Goal: Information Seeking & Learning: Learn about a topic

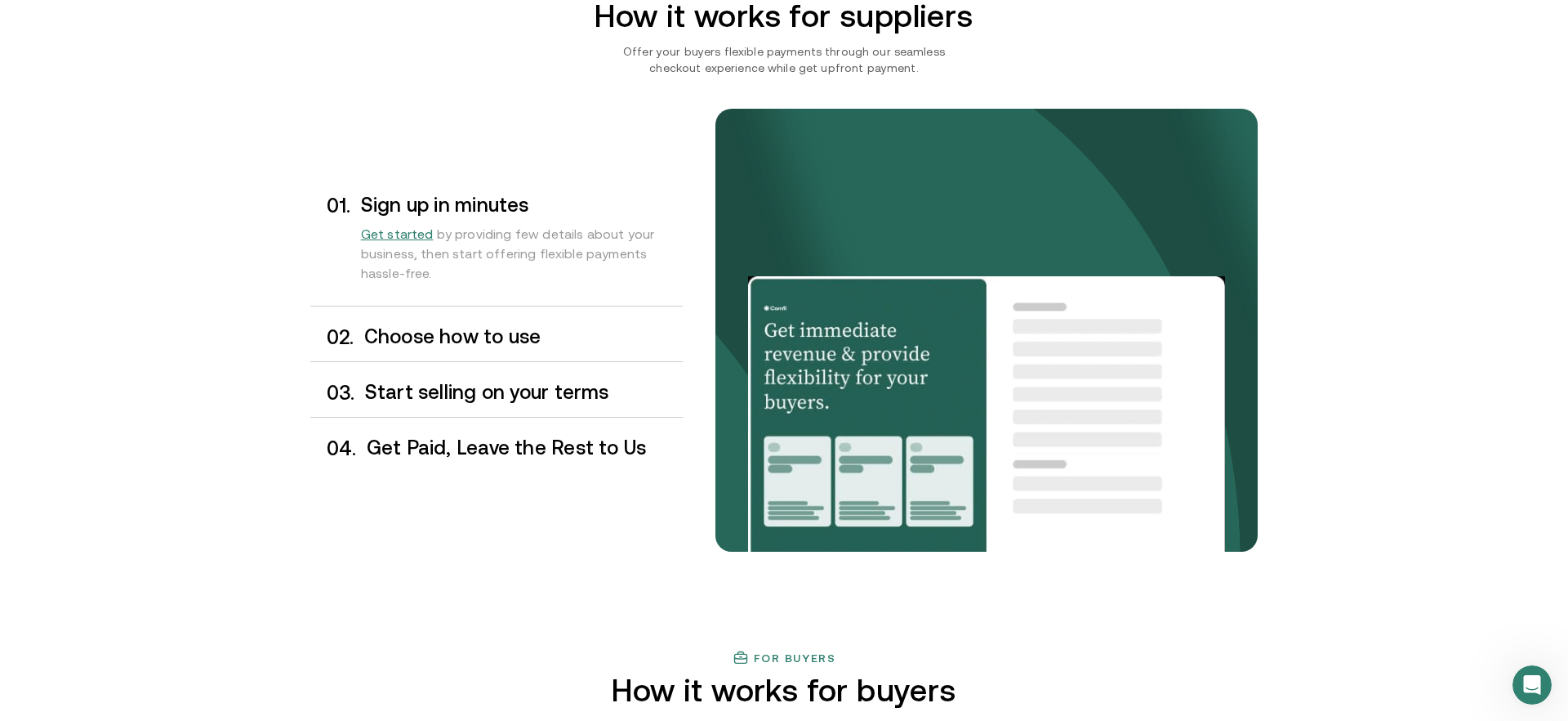
scroll to position [1296, 0]
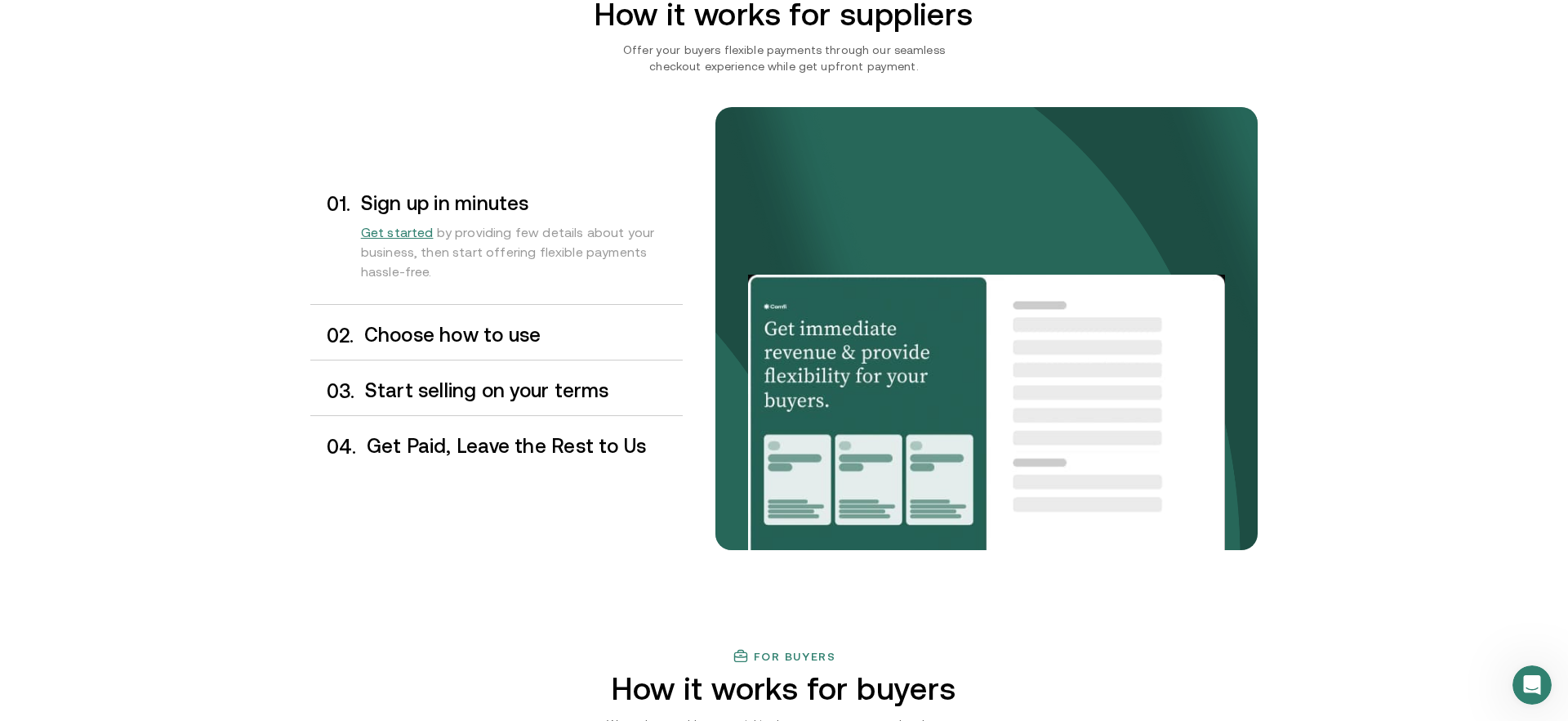
click at [540, 343] on h3 "Choose how to use" at bounding box center [523, 335] width 318 height 21
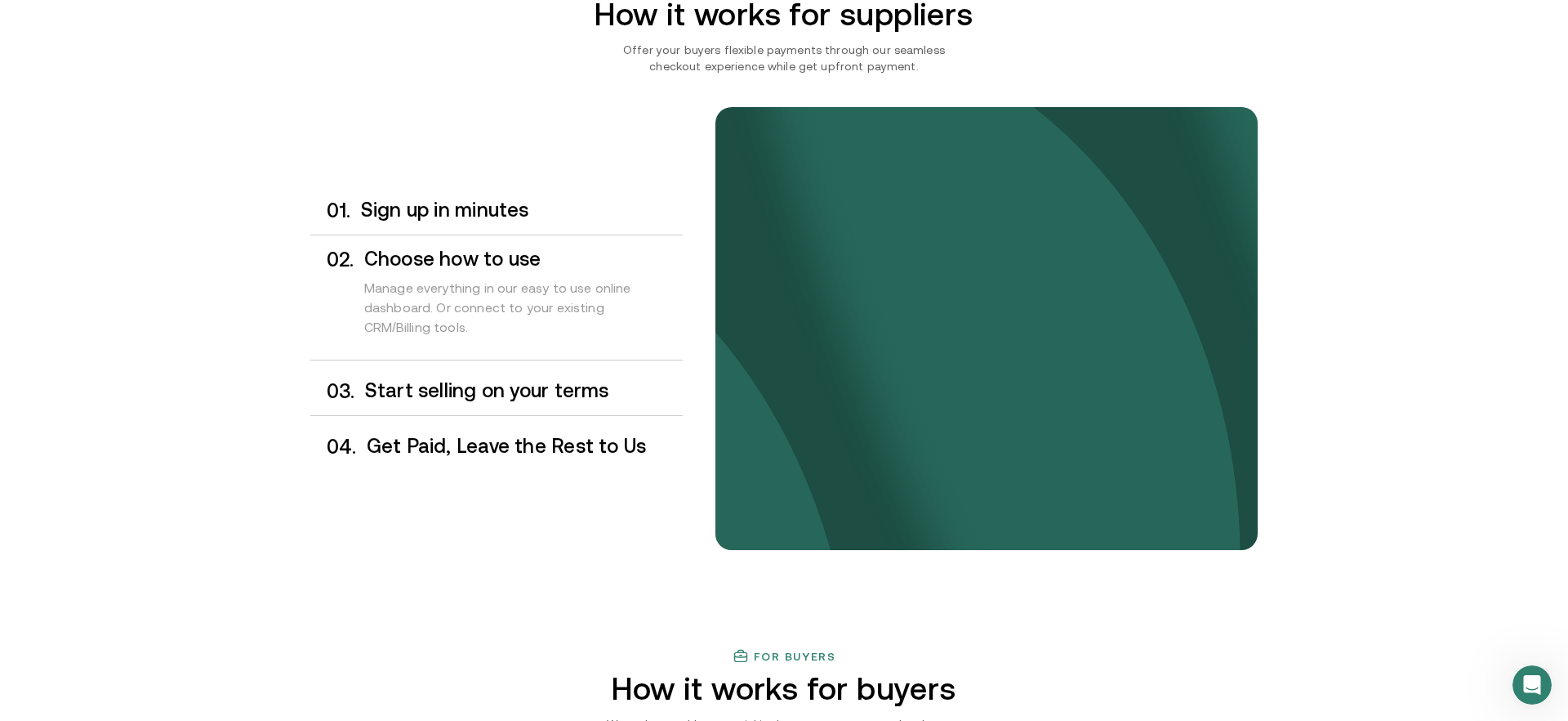
scroll to position [1299, 0]
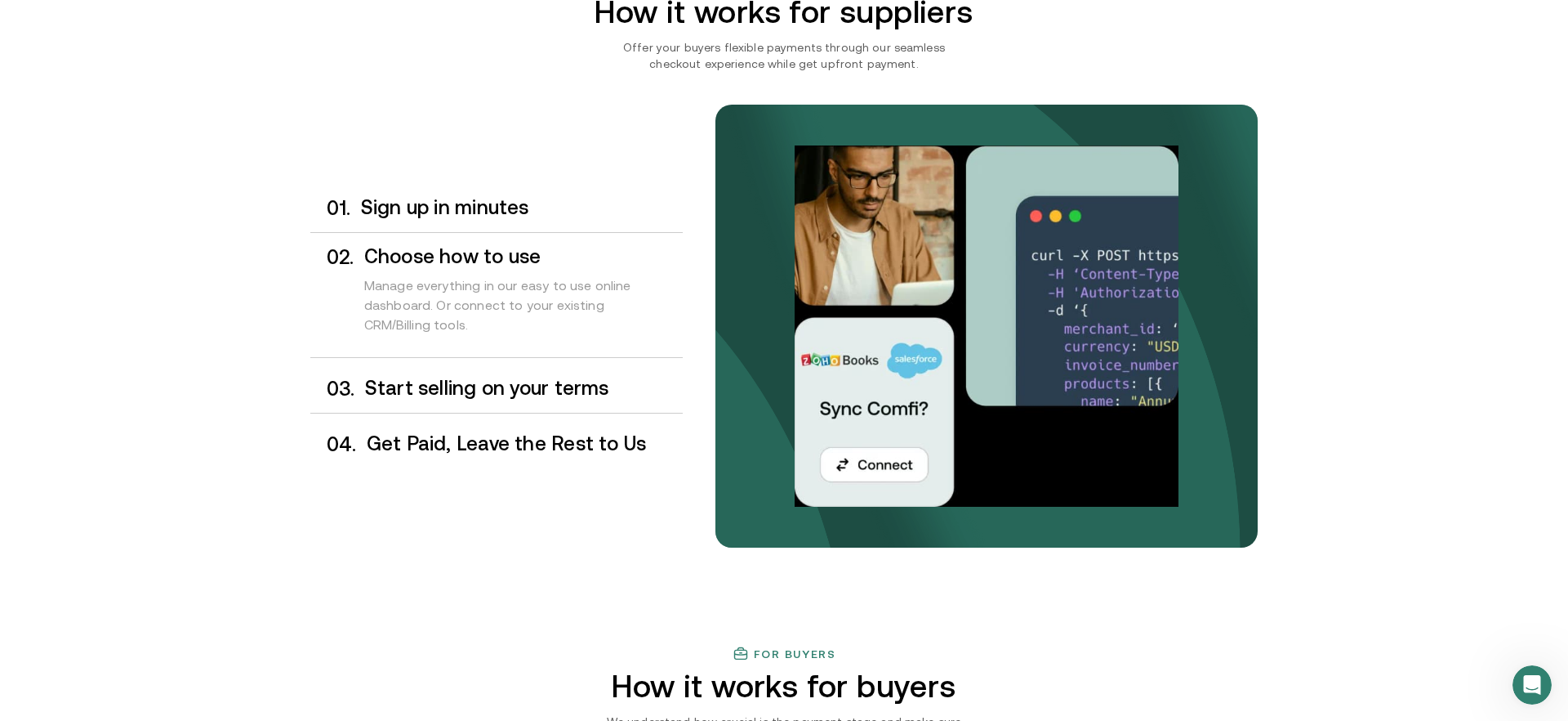
click at [552, 380] on h3 "Start selling on your terms" at bounding box center [524, 387] width 317 height 21
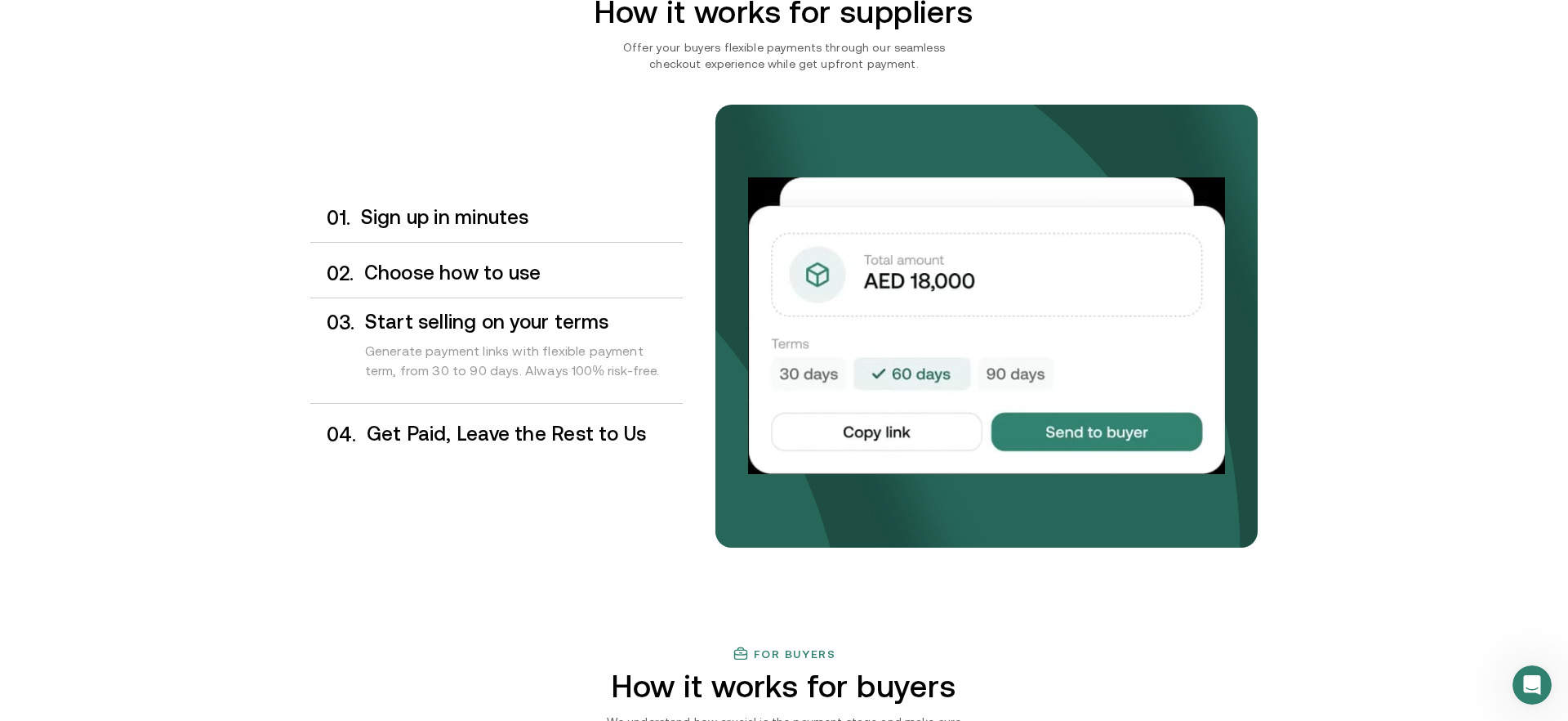
click at [576, 441] on h3 "Get Paid, Leave the Rest to Us" at bounding box center [525, 434] width 316 height 21
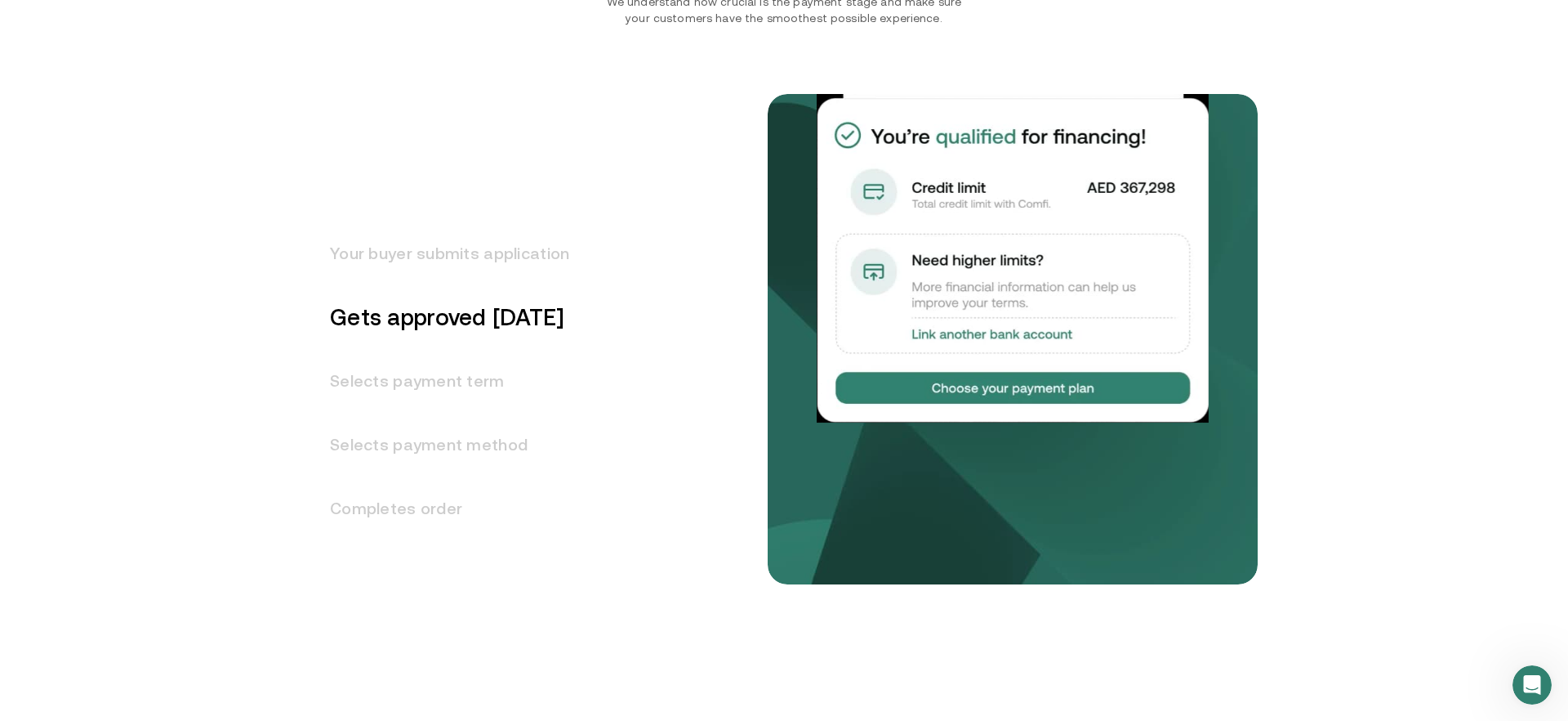
scroll to position [2025, 0]
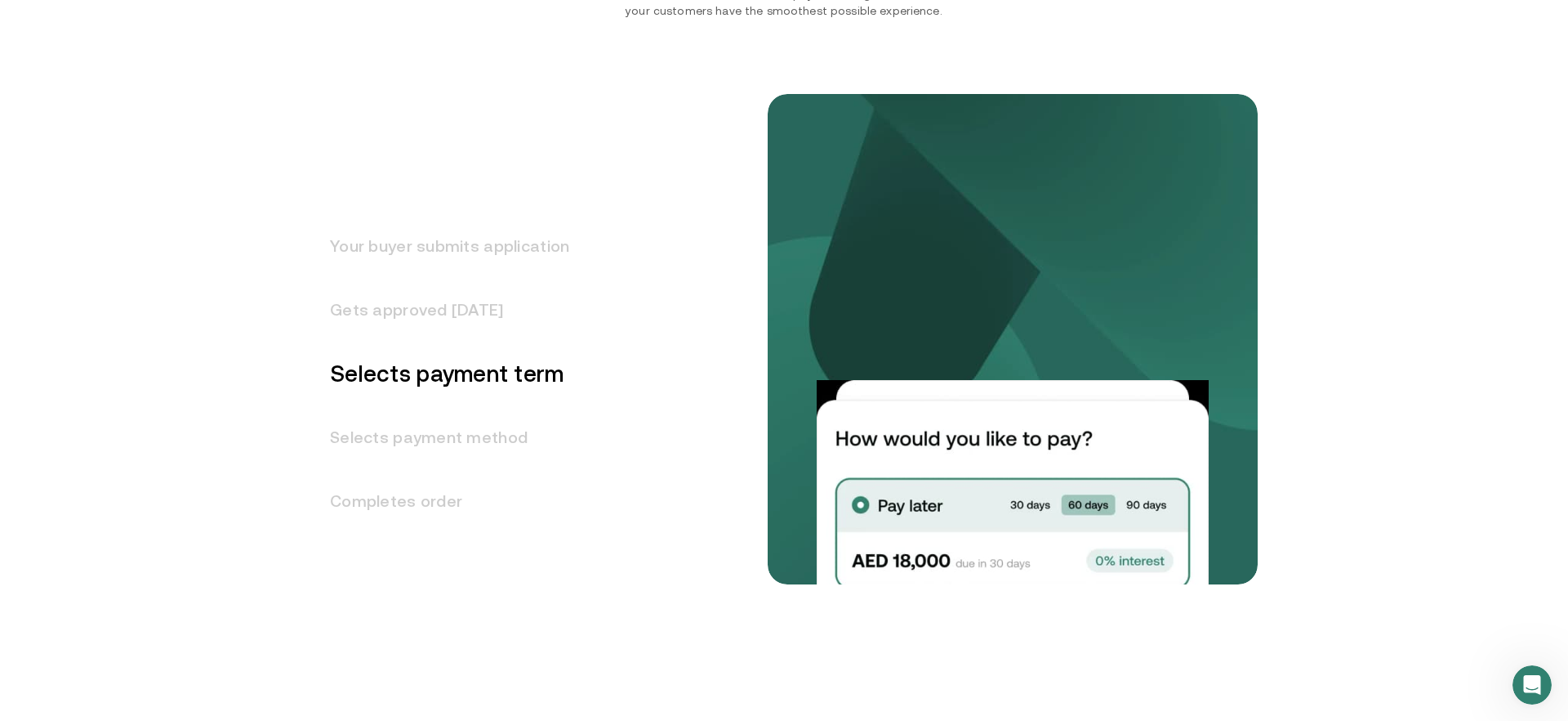
click at [475, 257] on h3 "Your buyer submits application" at bounding box center [440, 246] width 259 height 63
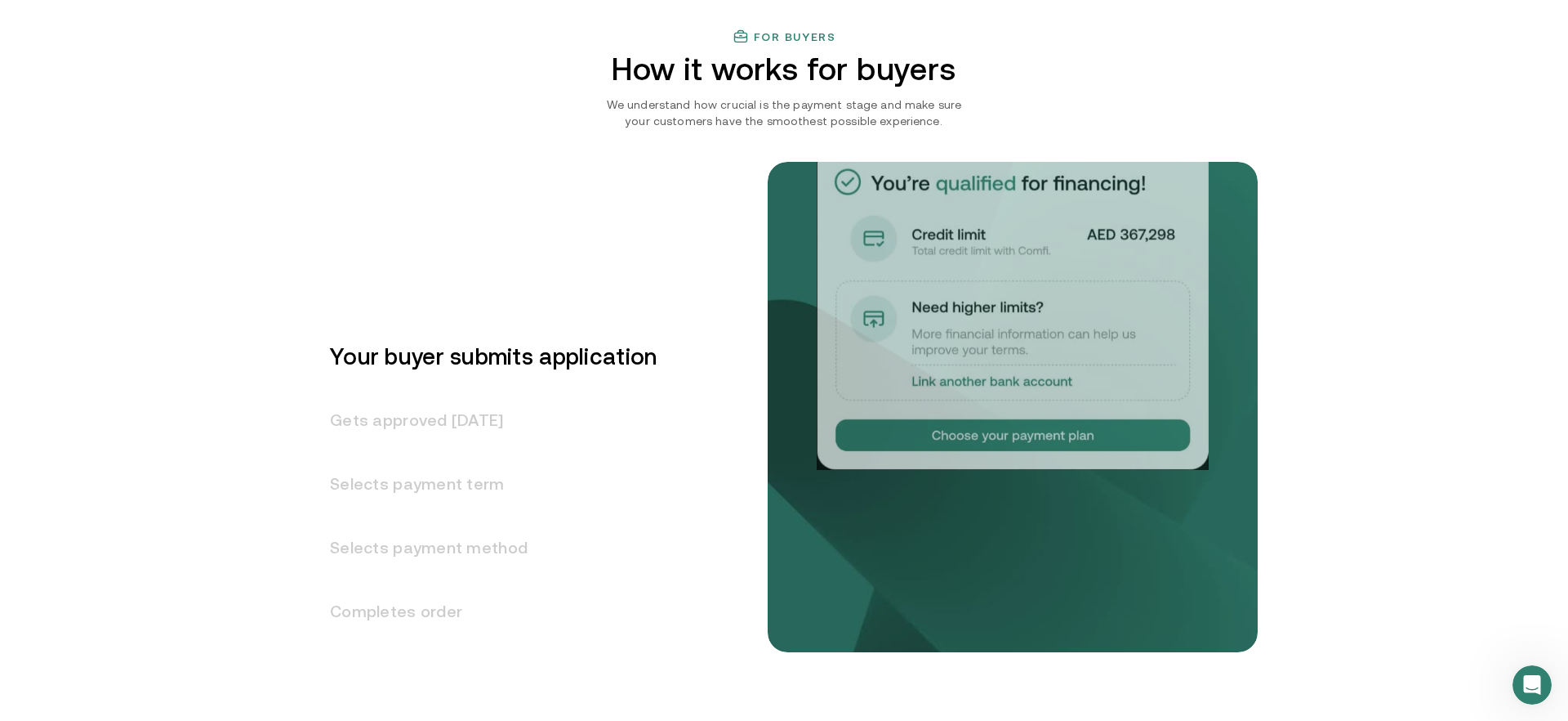
scroll to position [1911, 0]
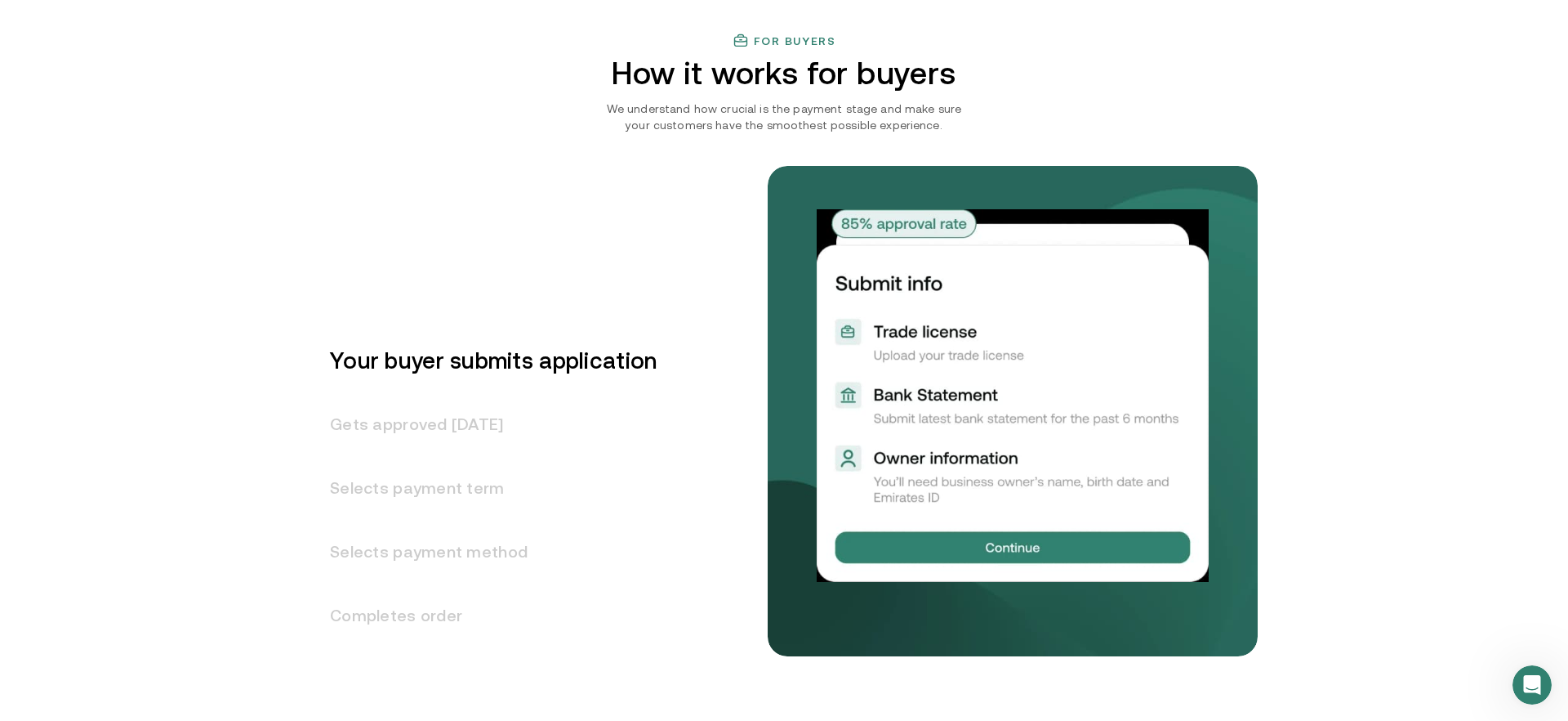
click at [422, 415] on h3 "Gets approved [DATE]" at bounding box center [483, 424] width 346 height 63
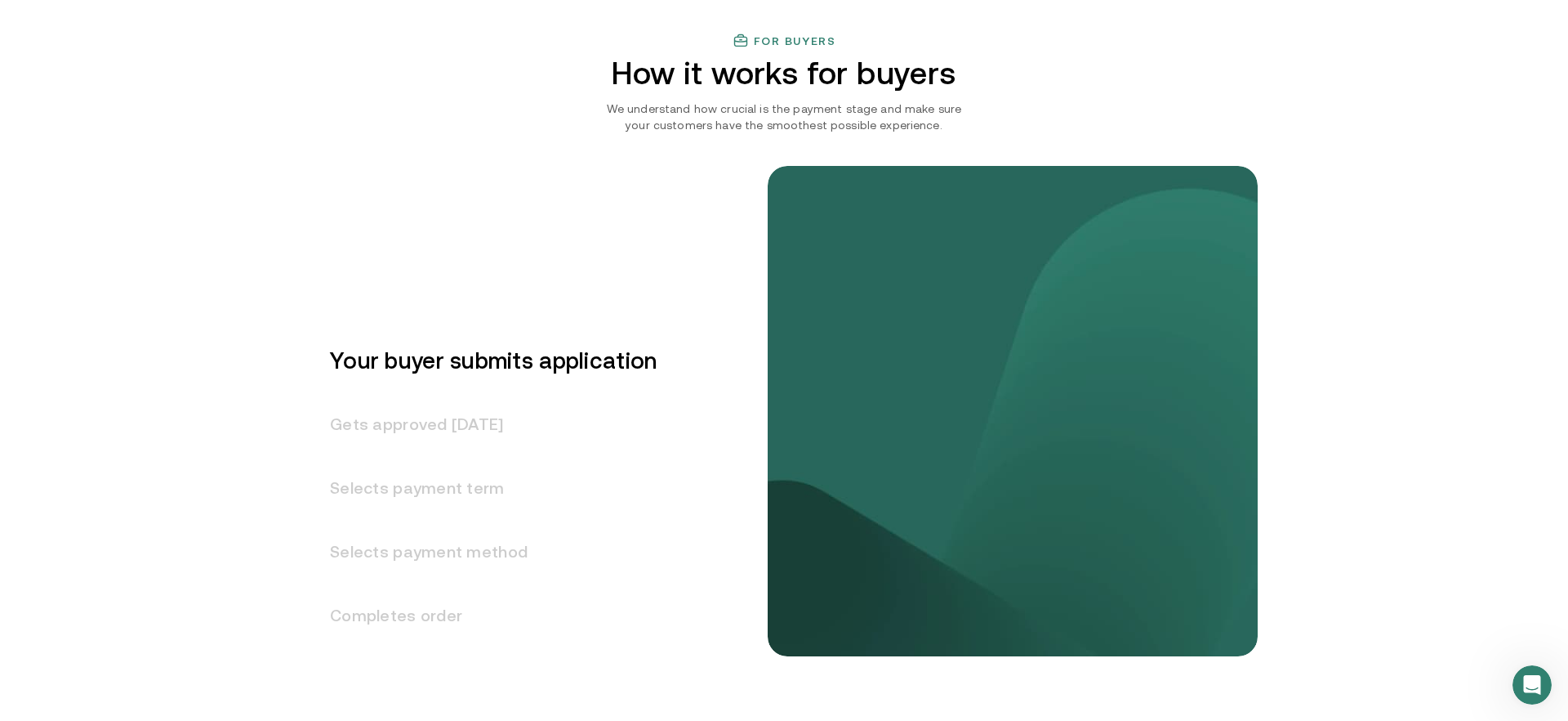
scroll to position [1975, 0]
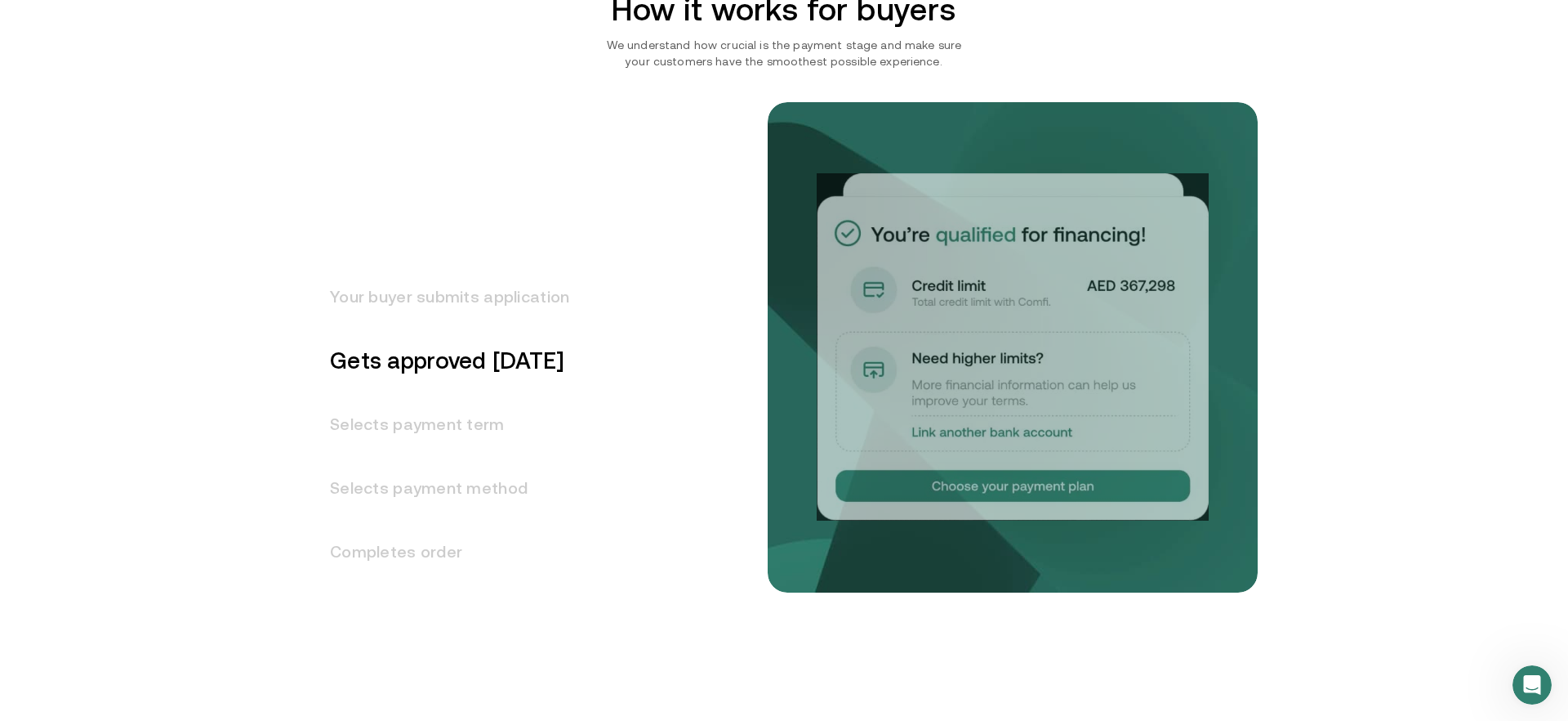
click at [417, 421] on h3 "Selects payment term" at bounding box center [440, 424] width 259 height 63
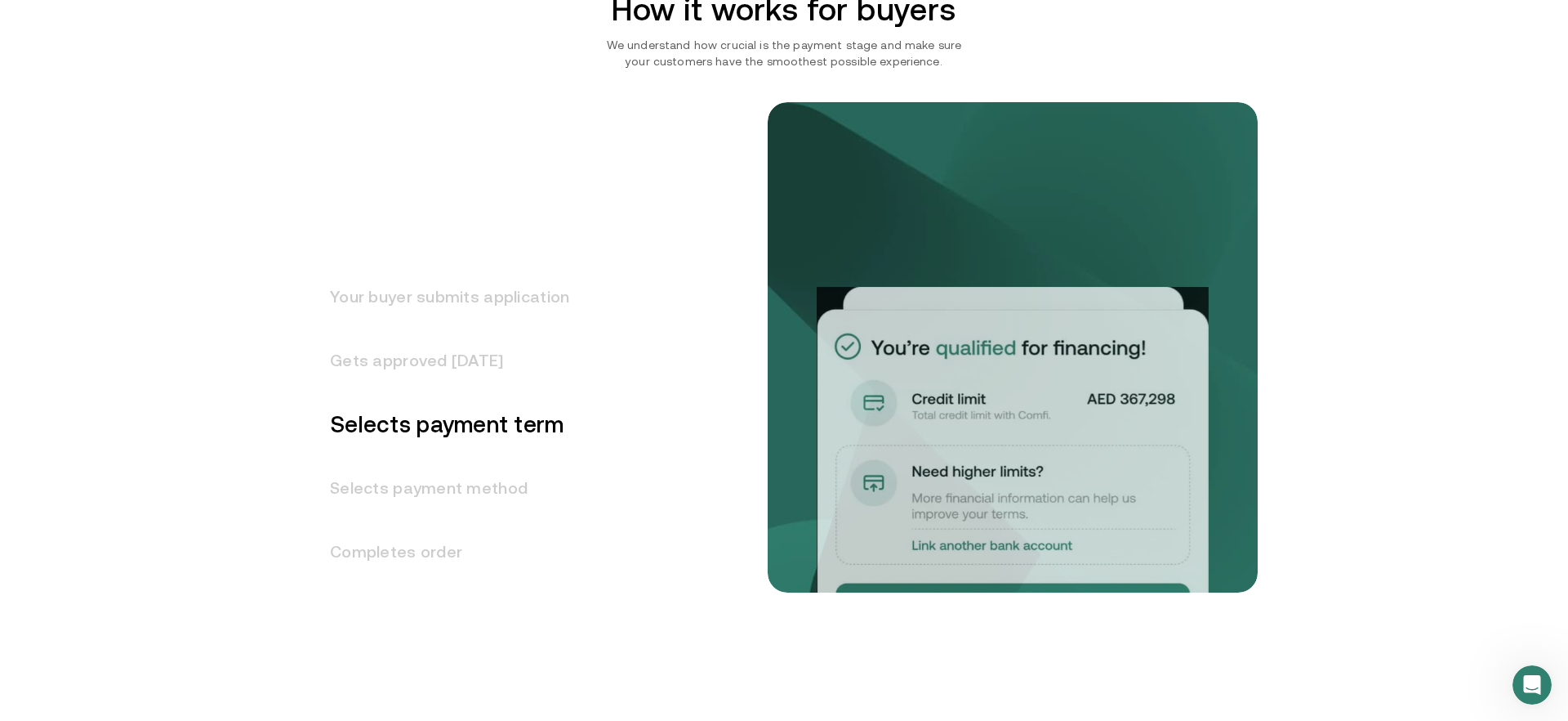
scroll to position [2039, 0]
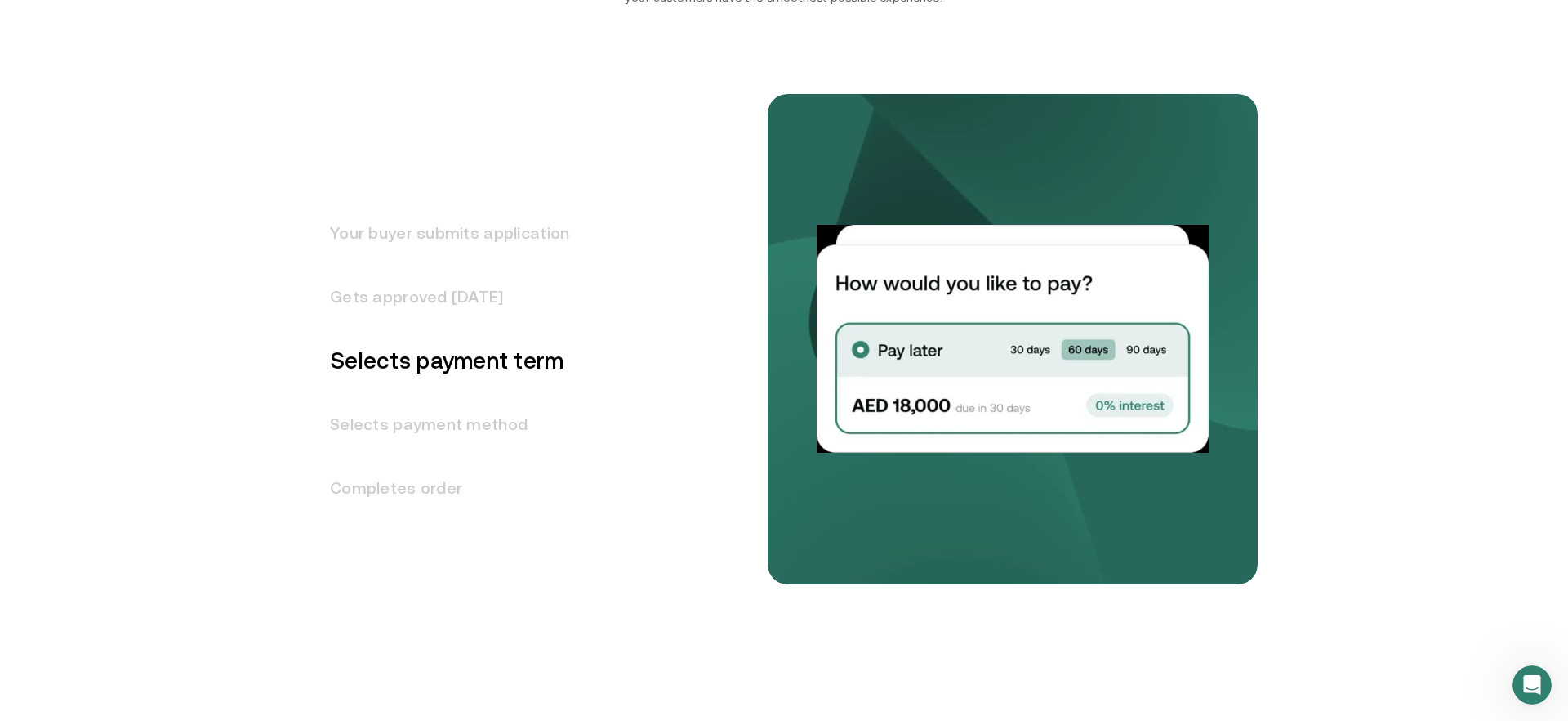
click at [416, 425] on h3 "Selects payment method" at bounding box center [440, 424] width 259 height 63
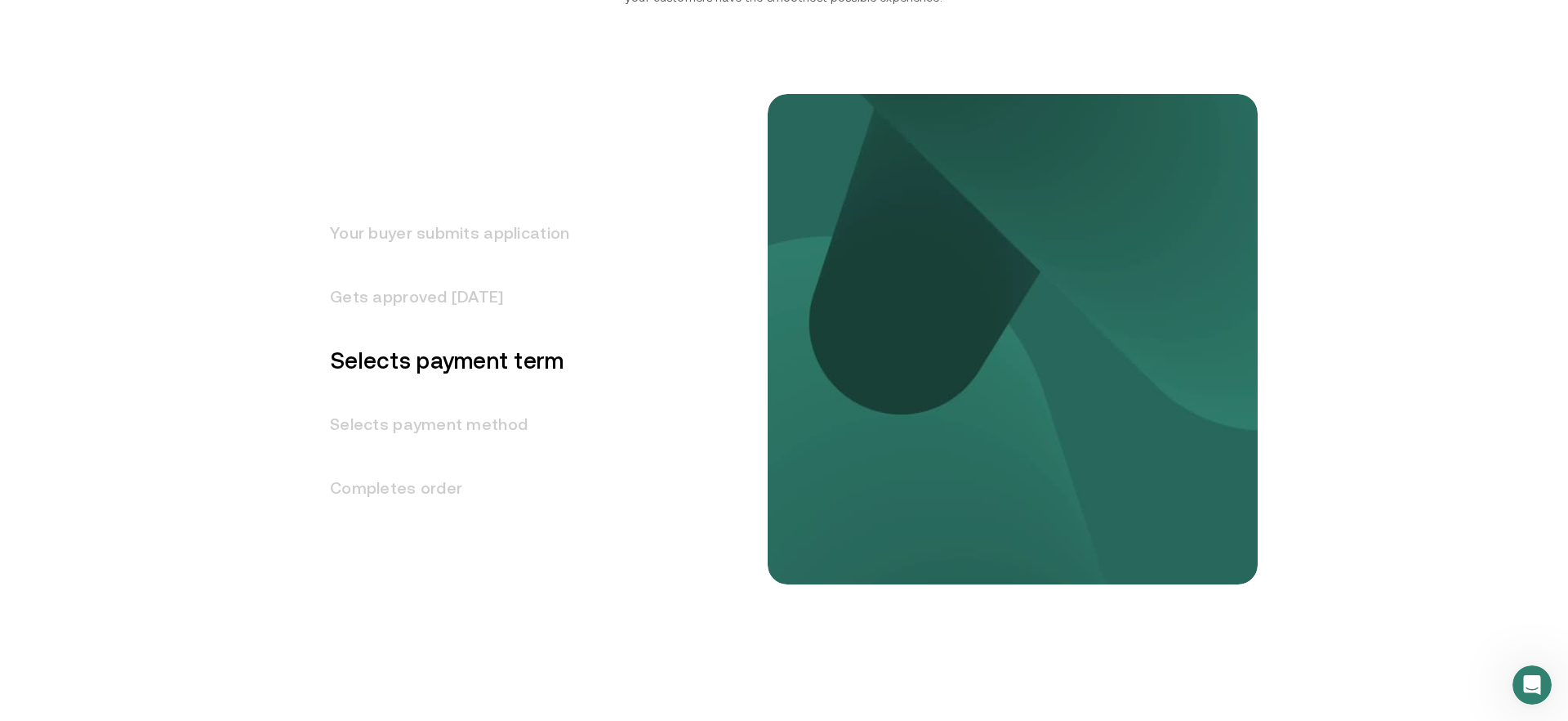
scroll to position [2102, 0]
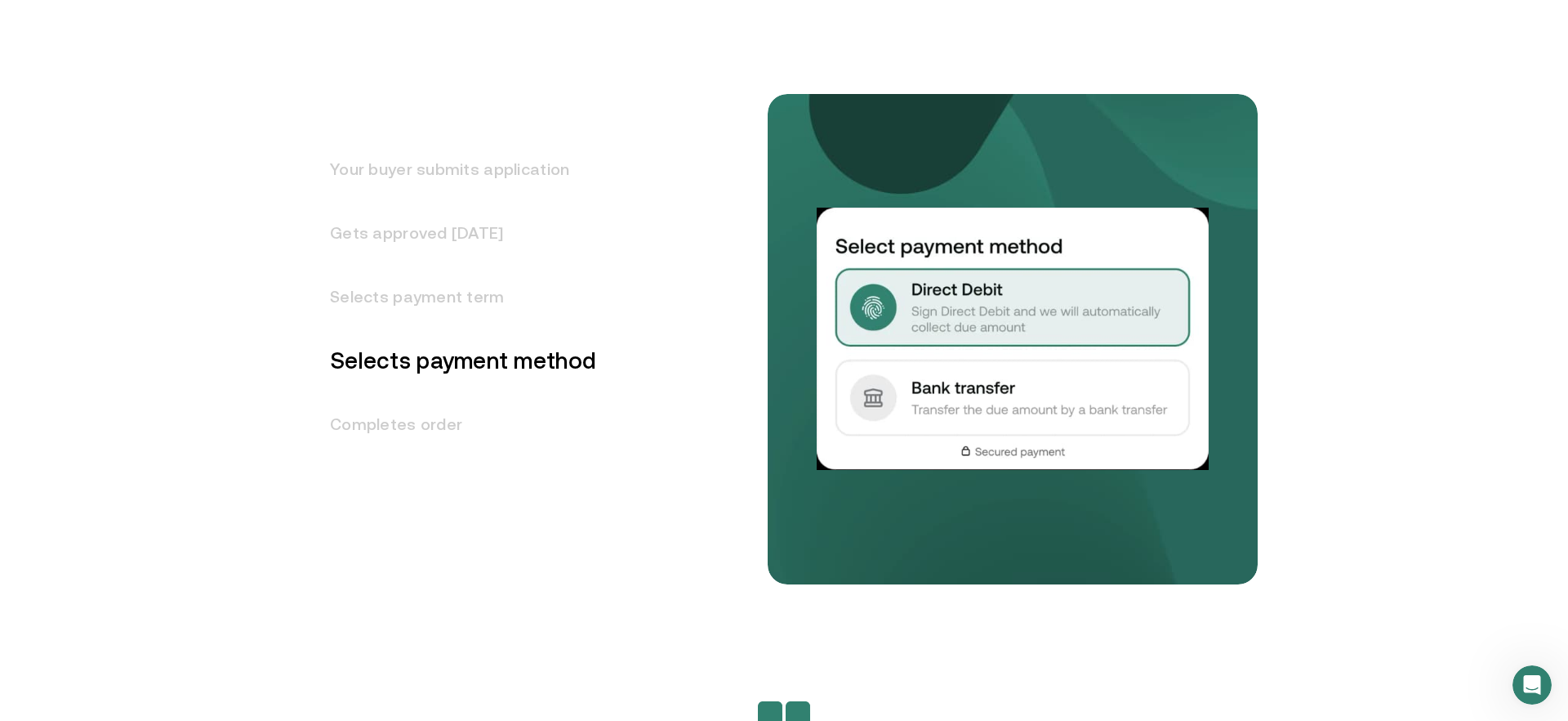
click at [431, 422] on h3 "Completes order" at bounding box center [452, 424] width 286 height 63
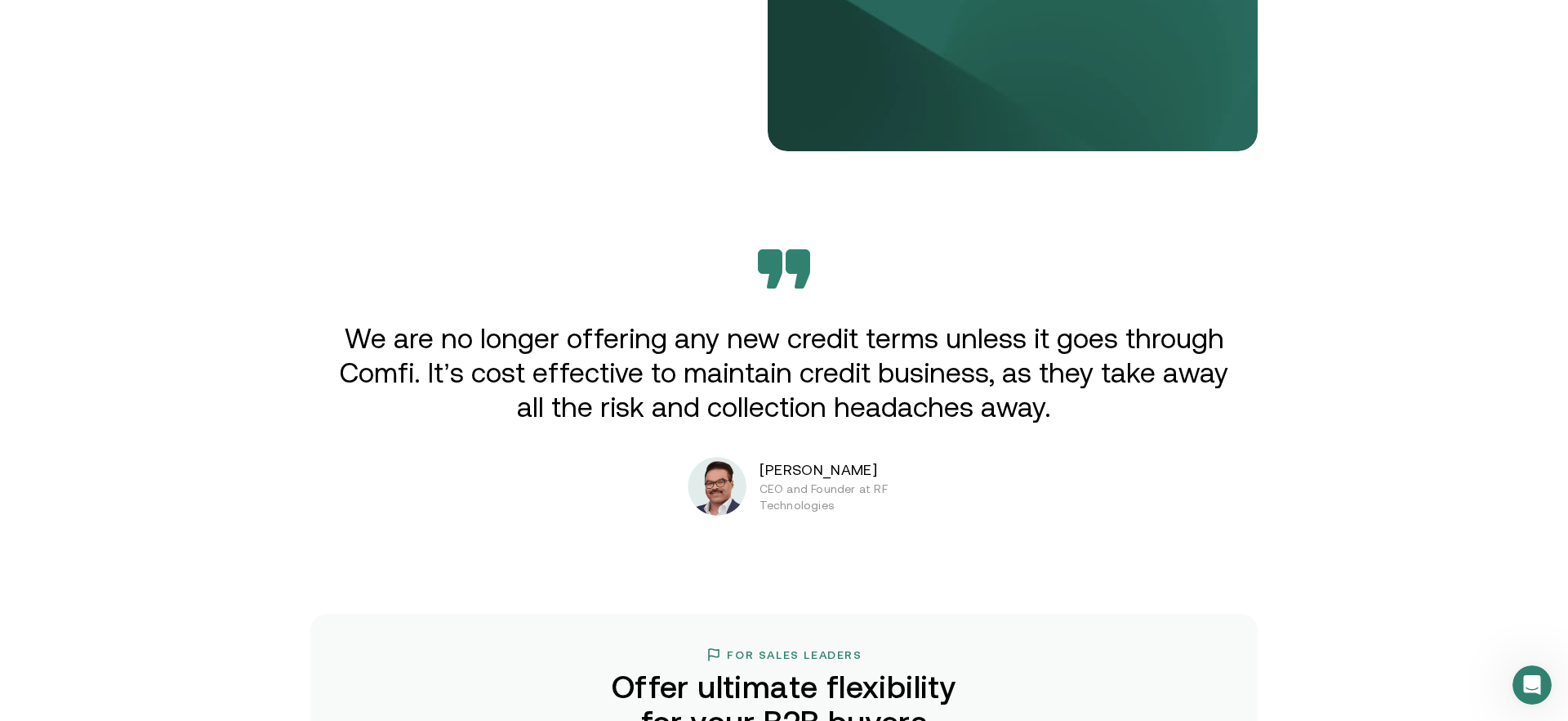
scroll to position [2555, 0]
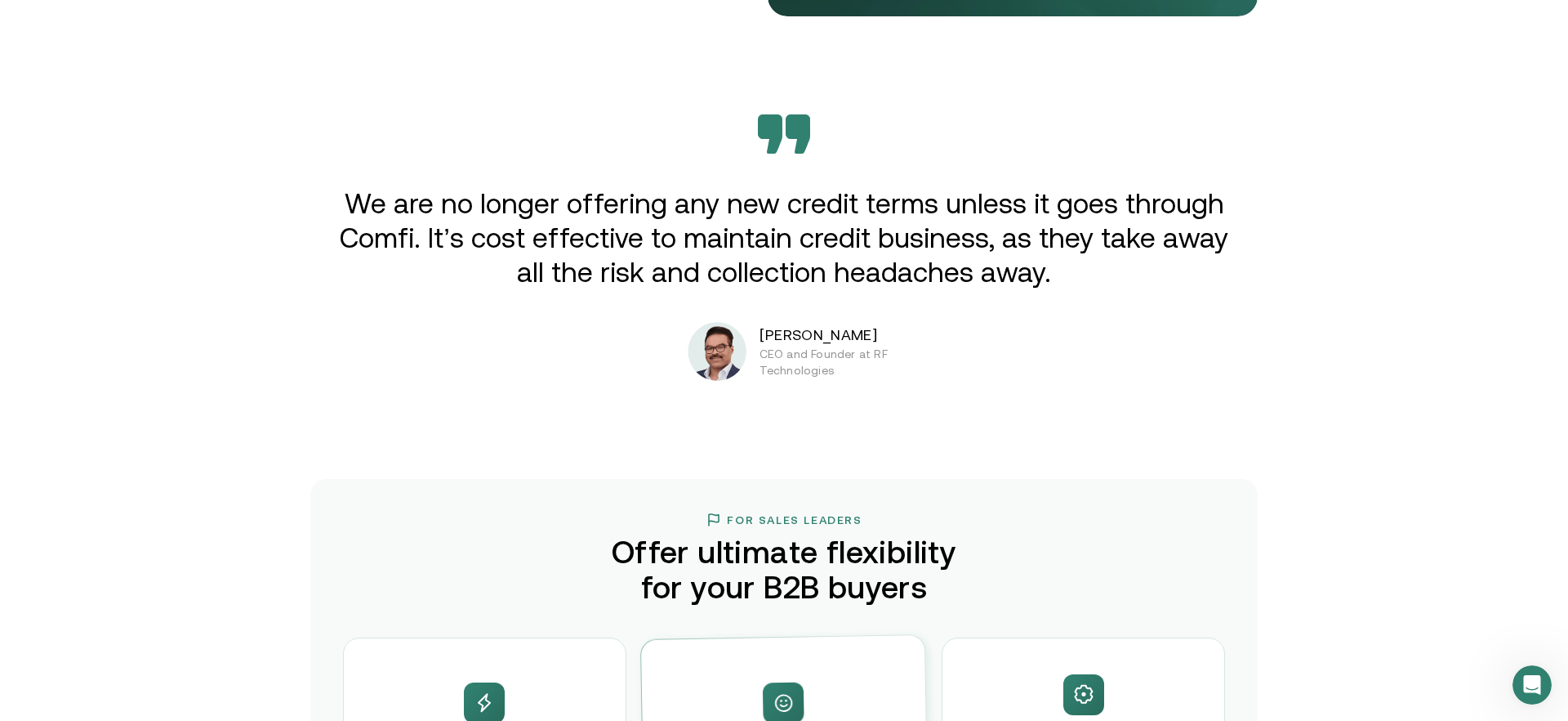
click at [824, 364] on p "CEO and Founder at RF Technologies" at bounding box center [842, 362] width 165 height 33
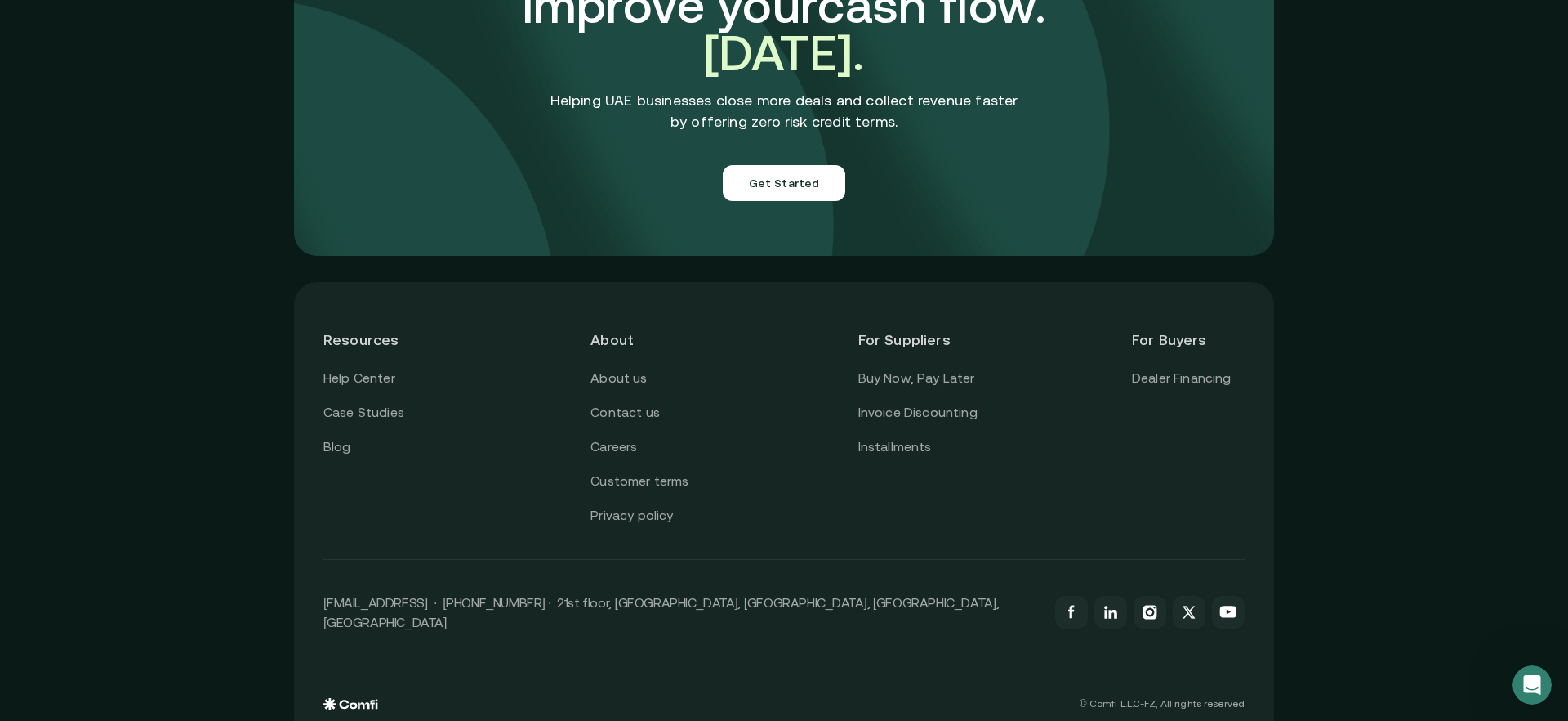
scroll to position [5754, 0]
click at [917, 403] on link "Invoice Discounting" at bounding box center [918, 413] width 120 height 21
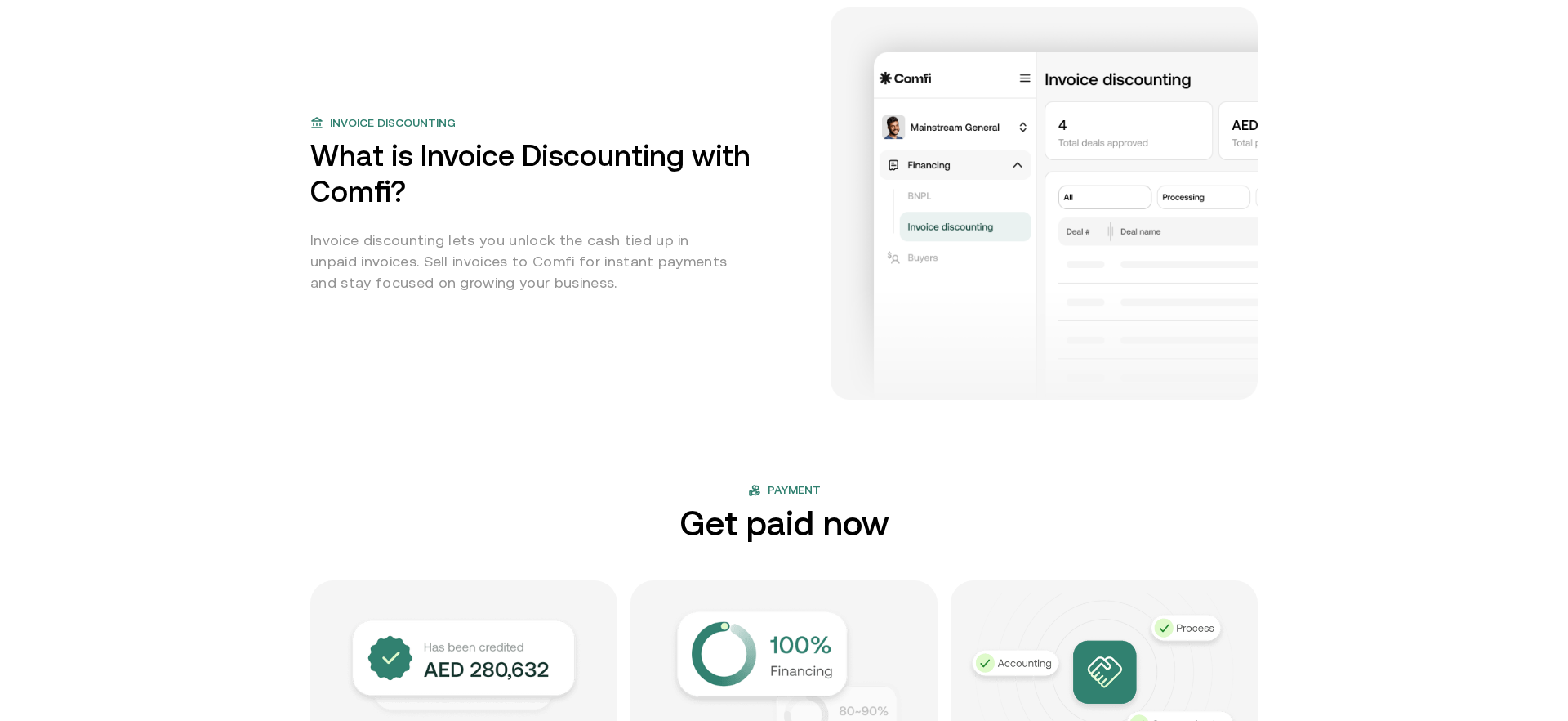
scroll to position [745, 0]
